Goal: Transaction & Acquisition: Subscribe to service/newsletter

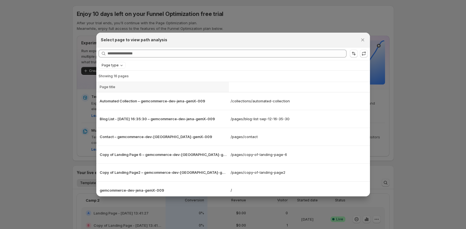
click at [369, 38] on div "Select page to view path analysis" at bounding box center [233, 40] width 274 height 15
click at [367, 39] on div "Select page to view path analysis" at bounding box center [233, 40] width 274 height 15
click at [410, 115] on div at bounding box center [233, 114] width 466 height 229
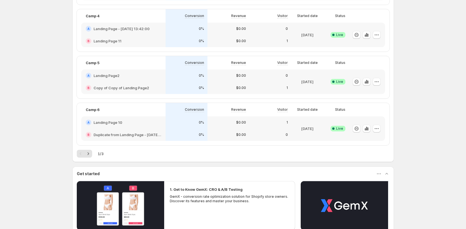
scroll to position [367, 0]
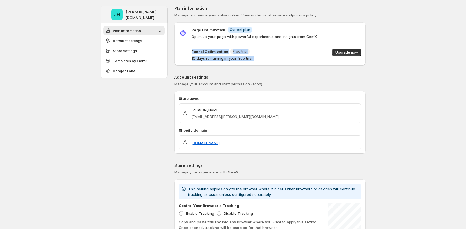
click at [345, 46] on div "Page Optimization Info Current plan Optimize your page with powerful experiment…" at bounding box center [270, 44] width 192 height 34
click at [335, 49] on span "Upgrade now" at bounding box center [346, 55] width 29 height 13
click at [341, 48] on div "Page Optimization Info Current plan Optimize your page with powerful experiment…" at bounding box center [270, 44] width 192 height 34
click at [340, 51] on span "Upgrade now" at bounding box center [346, 52] width 23 height 4
